Goal: Task Accomplishment & Management: Use online tool/utility

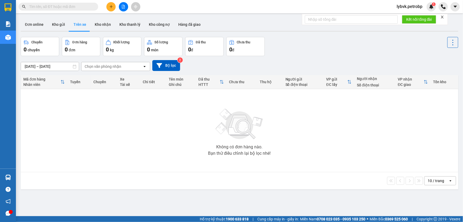
click at [77, 7] on input "text" at bounding box center [60, 7] width 63 height 6
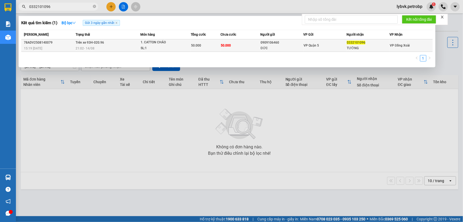
type input "0332101096"
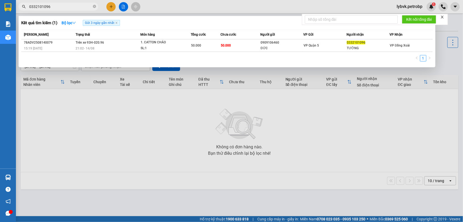
click at [153, 42] on div "1. CATTON CHÁO" at bounding box center [161, 43] width 40 height 6
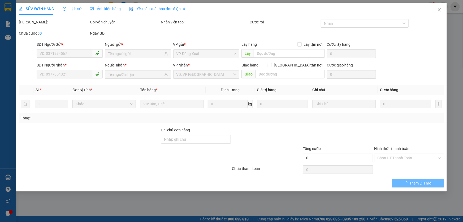
type input "0909106460"
type input "ĐỨC"
type input "0332101096"
type input "TƯỜNG"
type input "50.000"
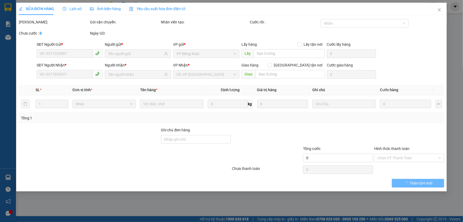
type input "50.000"
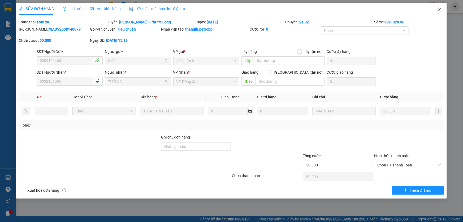
click at [440, 11] on icon "close" at bounding box center [439, 10] width 4 height 4
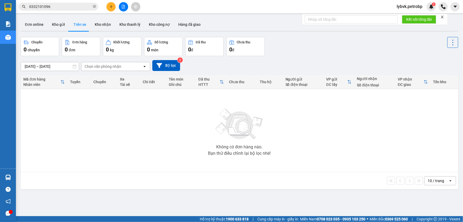
click at [62, 7] on input "0332101096" at bounding box center [60, 7] width 63 height 6
